Goal: Task Accomplishment & Management: Use online tool/utility

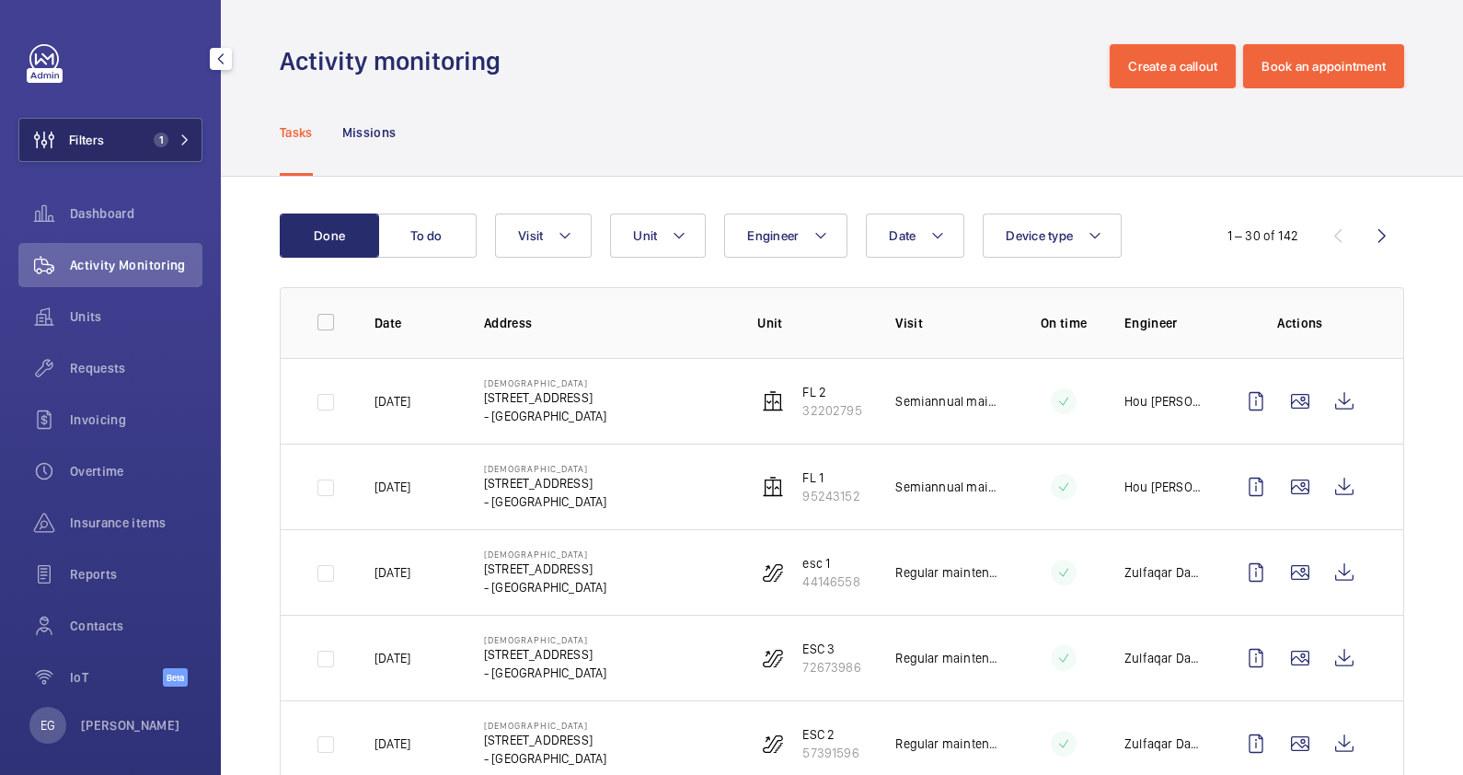
click at [166, 143] on span "1" at bounding box center [168, 139] width 44 height 15
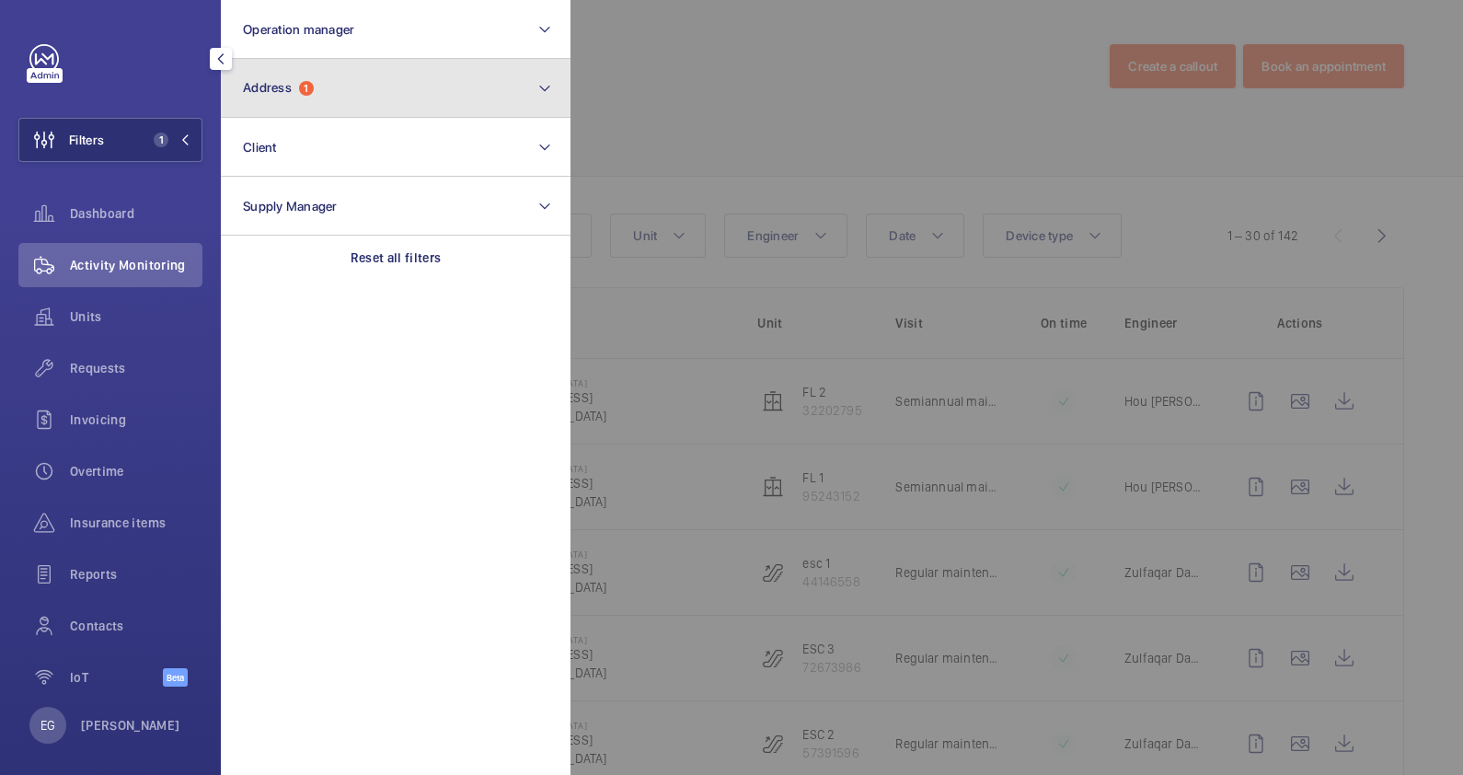
click at [442, 84] on button "Address 1" at bounding box center [396, 88] width 350 height 59
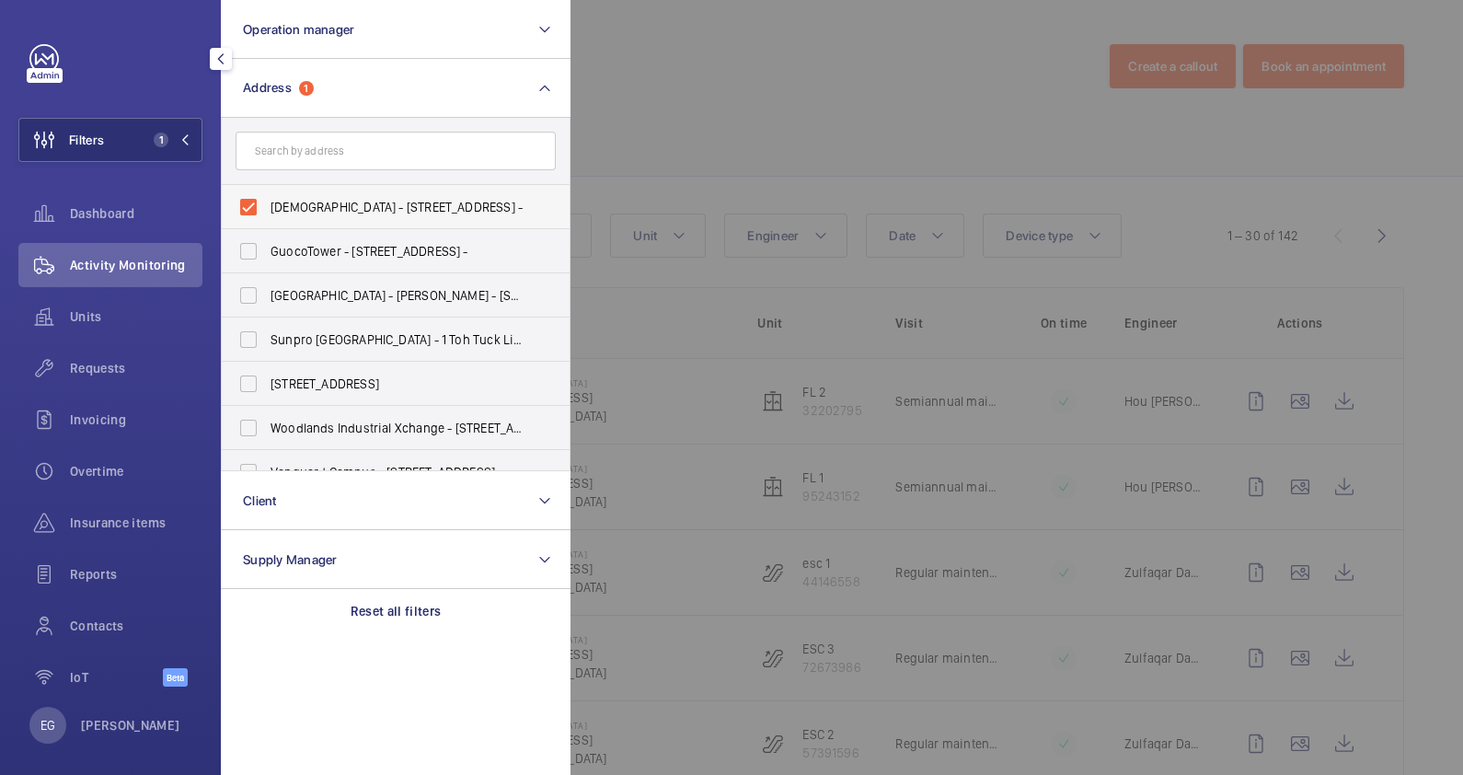
click at [373, 190] on label "[DEMOGRAPHIC_DATA] - [STREET_ADDRESS] -" at bounding box center [382, 207] width 320 height 44
click at [267, 190] on input "[DEMOGRAPHIC_DATA] - [STREET_ADDRESS] -" at bounding box center [248, 207] width 37 height 37
checkbox input "false"
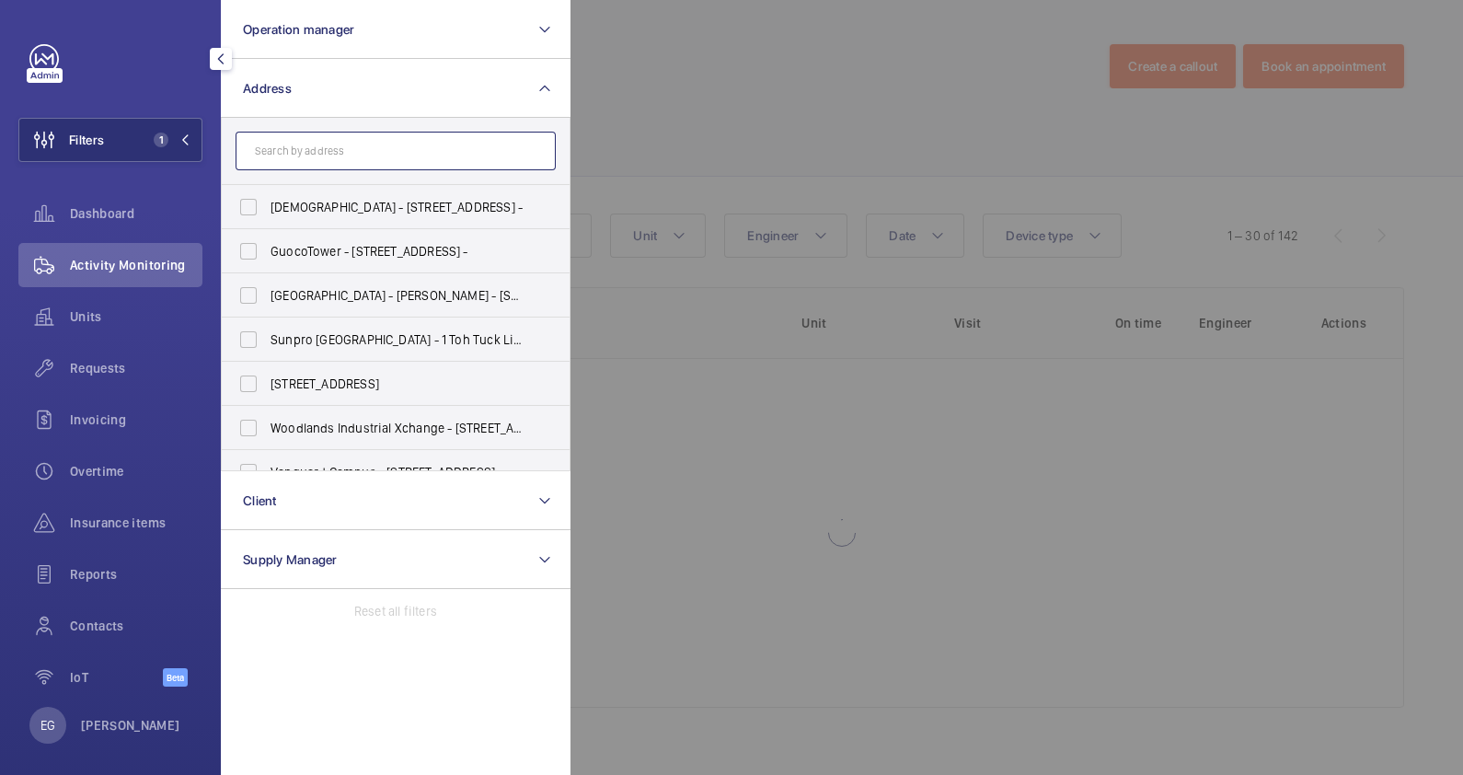
click at [374, 158] on input "text" at bounding box center [396, 151] width 320 height 39
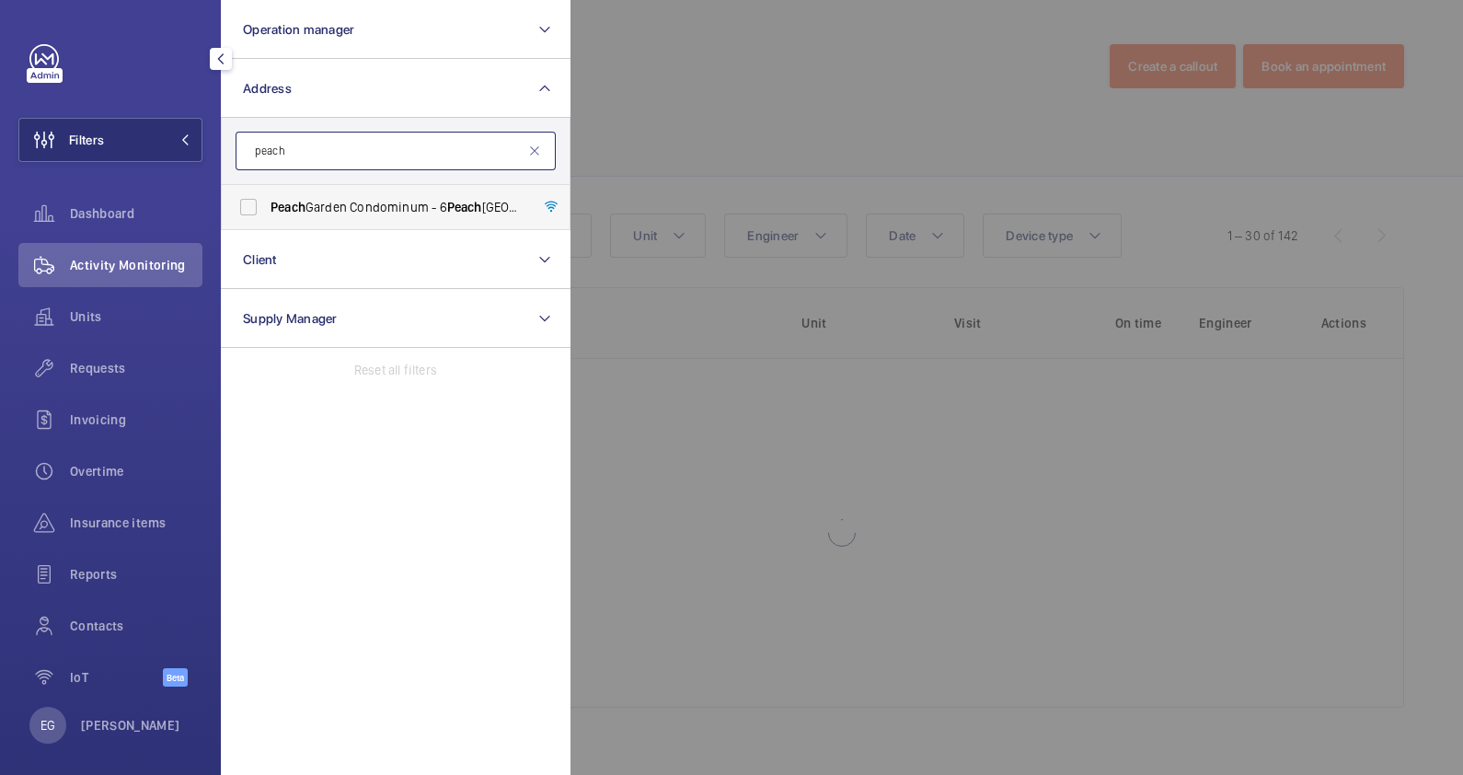
type input "peach"
click at [342, 206] on span "[GEOGRAPHIC_DATA] Condominum - [STREET_ADDRESS]" at bounding box center [396, 207] width 253 height 18
click at [267, 206] on input "[GEOGRAPHIC_DATA] Condominum - [STREET_ADDRESS]" at bounding box center [248, 207] width 37 height 37
checkbox input "true"
click at [673, 120] on div at bounding box center [1301, 387] width 1463 height 775
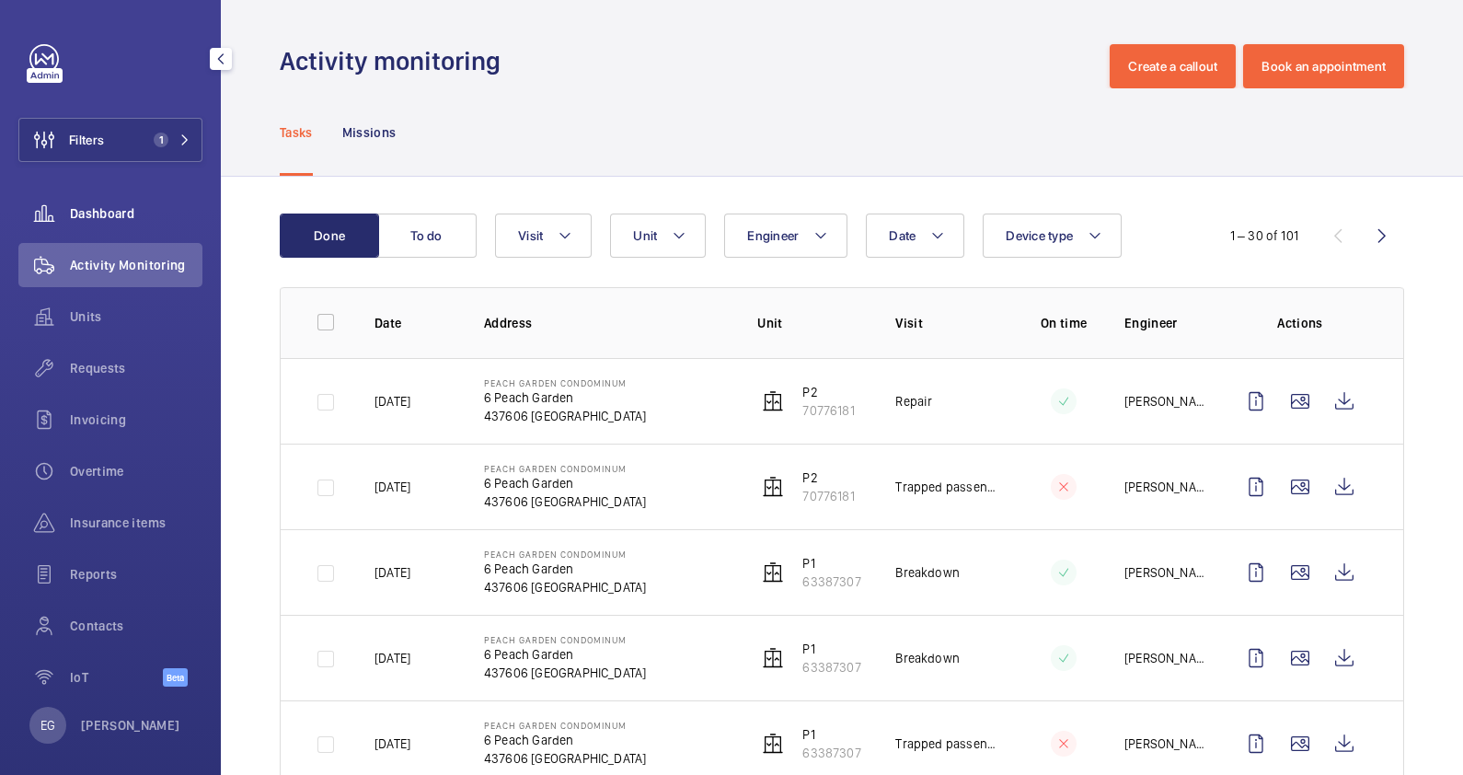
click at [122, 198] on div "Dashboard" at bounding box center [110, 213] width 184 height 44
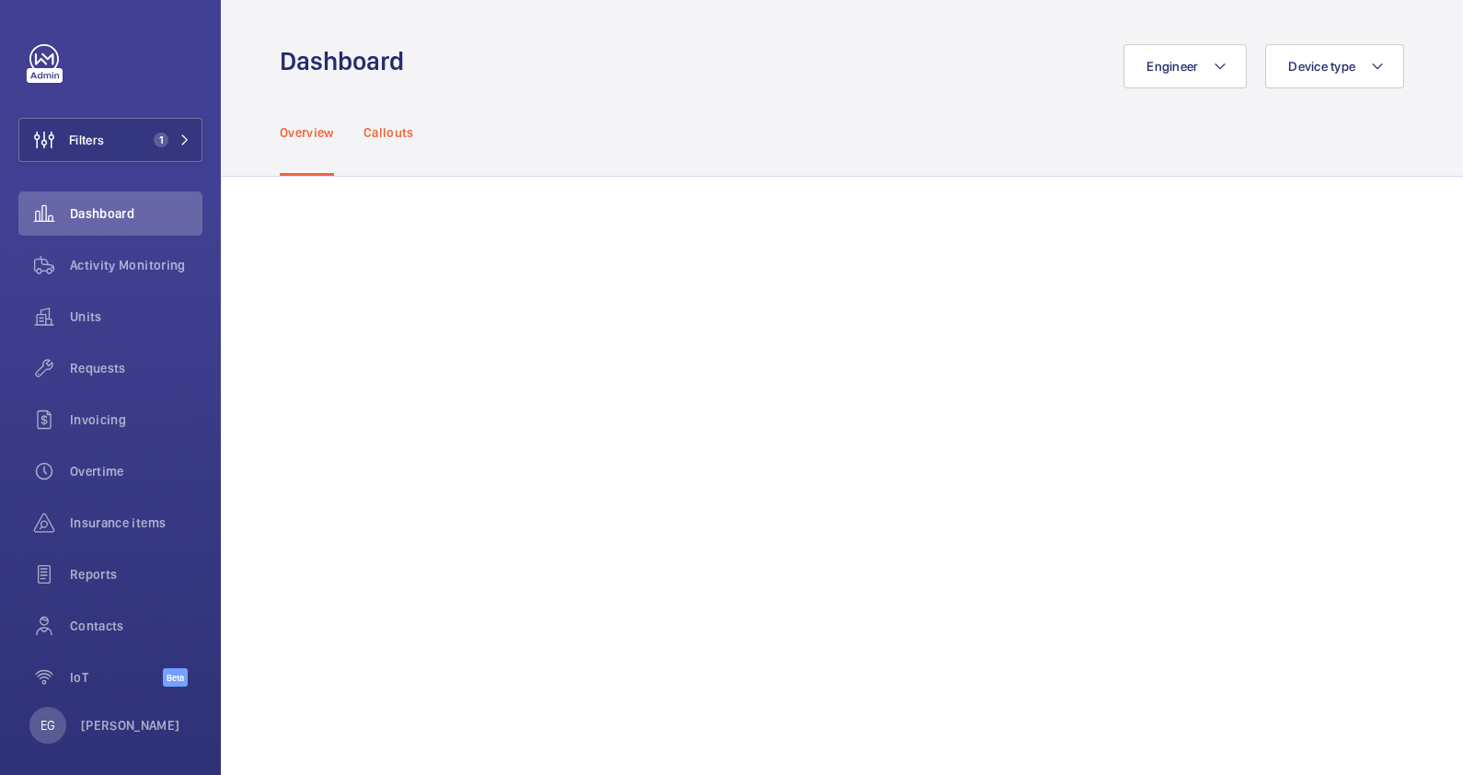
click at [396, 146] on div "Callouts" at bounding box center [388, 131] width 51 height 87
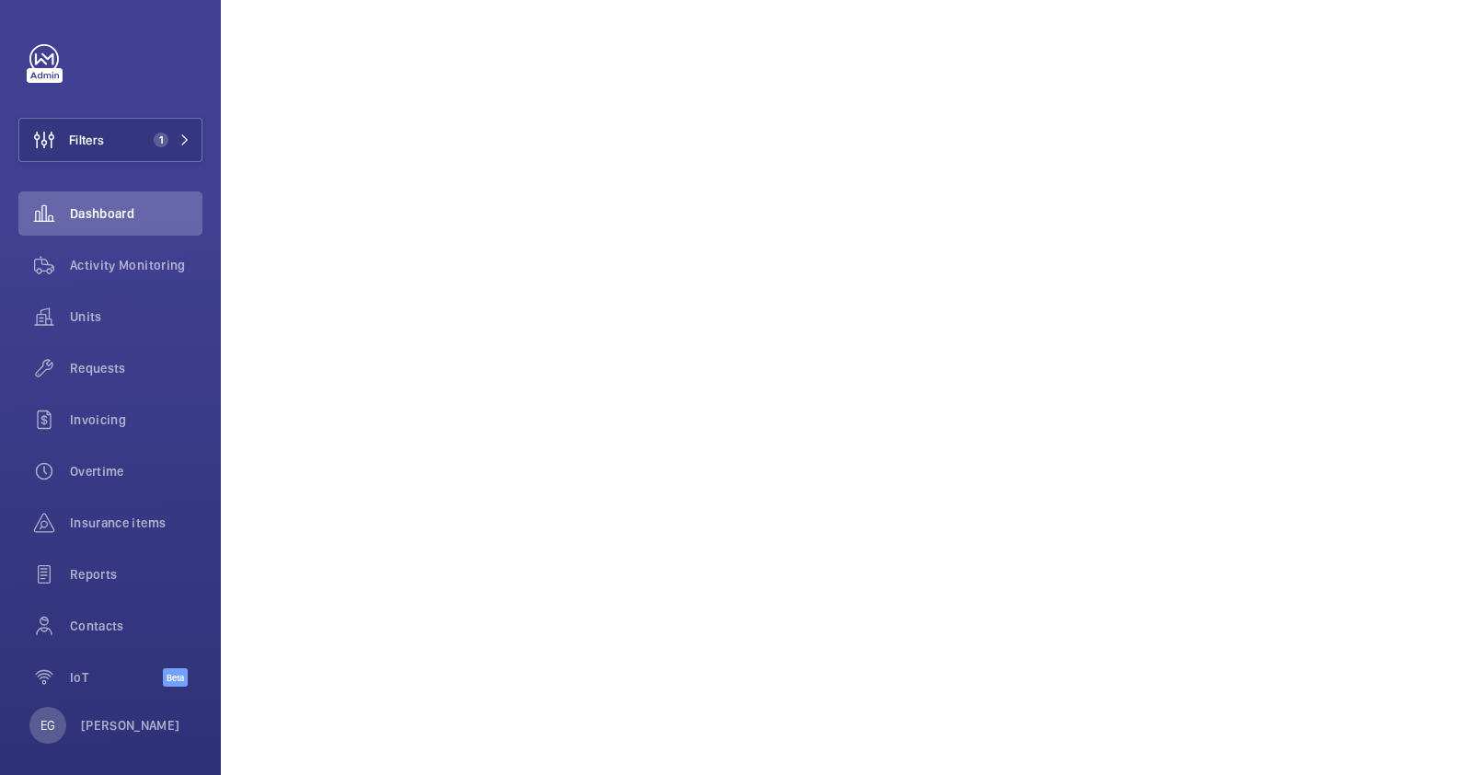
scroll to position [966, 0]
